Goal: Navigation & Orientation: Find specific page/section

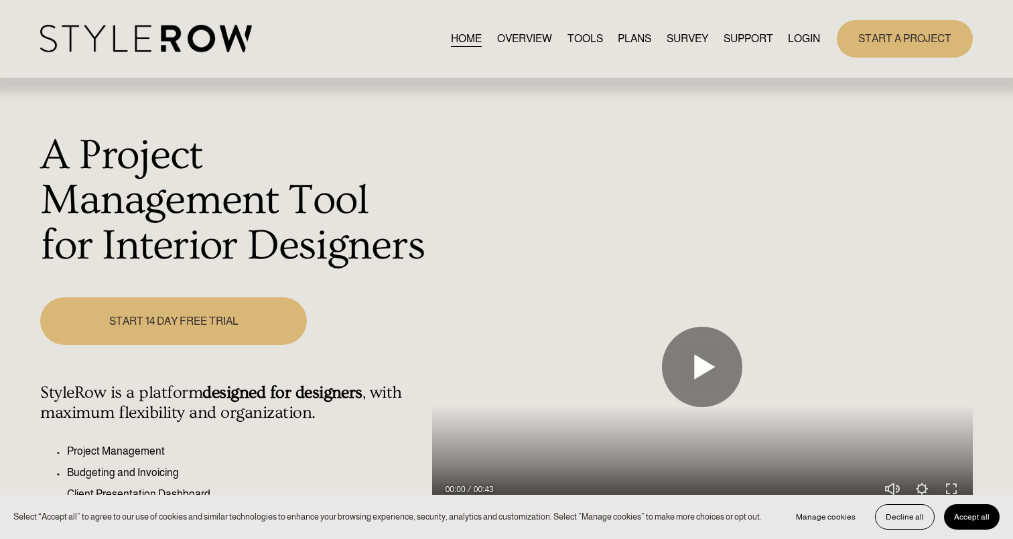
click at [527, 38] on link "OVERVIEW" at bounding box center [524, 38] width 55 height 18
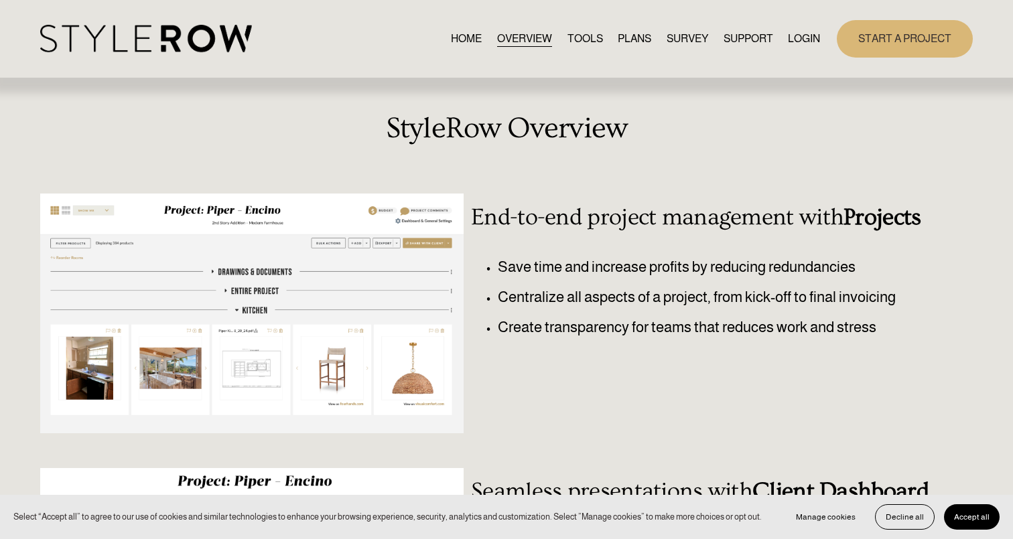
click at [577, 31] on link "TOOLS" at bounding box center [584, 38] width 35 height 18
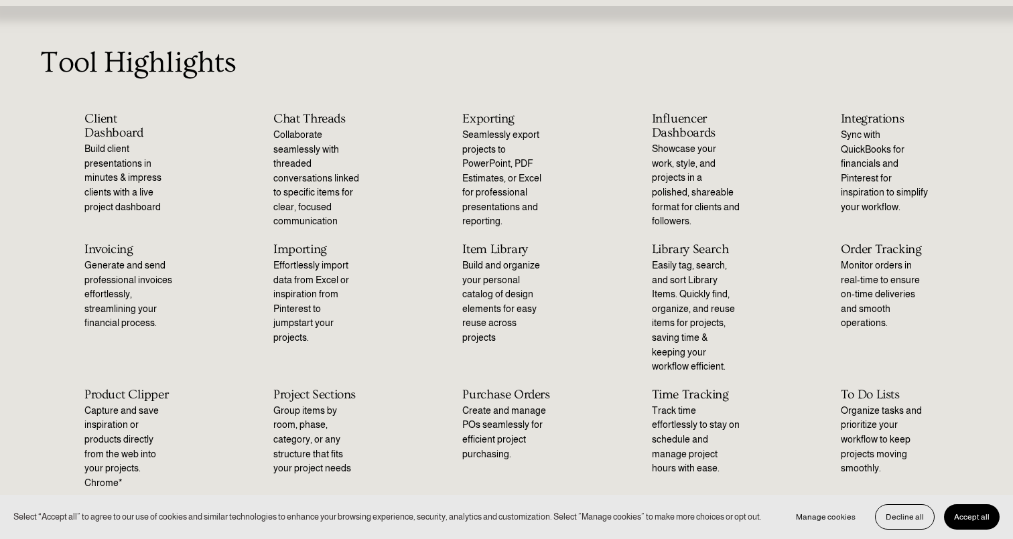
scroll to position [60, 0]
